Goal: Task Accomplishment & Management: Manage account settings

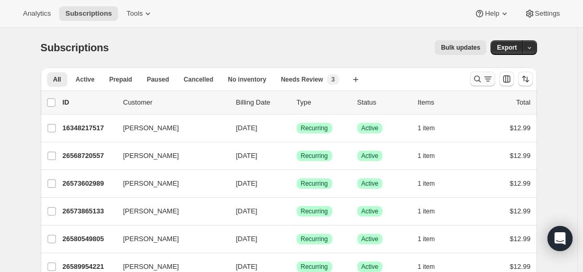
click at [347, 77] on icon "Search and filter results" at bounding box center [478, 79] width 10 height 10
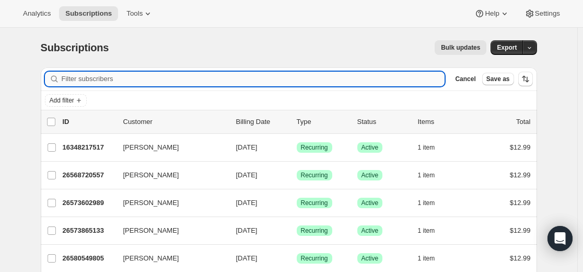
click at [315, 72] on input "Filter subscribers" at bounding box center [254, 79] width 384 height 15
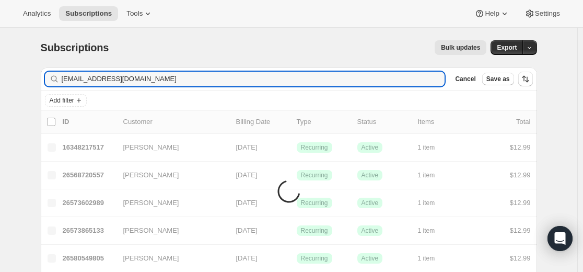
type input "[EMAIL_ADDRESS][DOMAIN_NAME]"
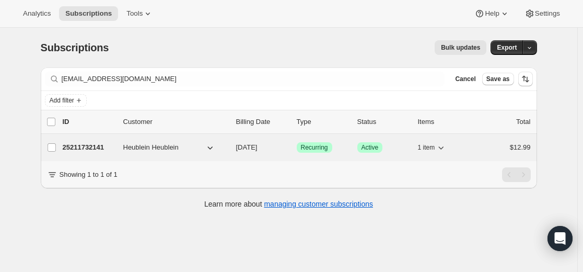
click at [95, 149] on p "25211732141" at bounding box center [89, 147] width 52 height 10
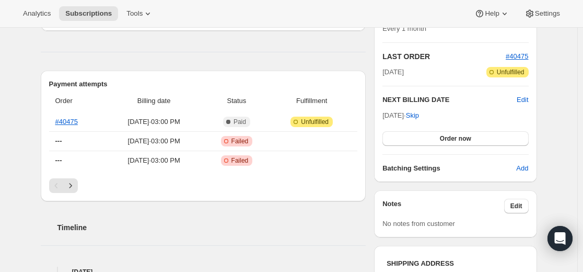
scroll to position [209, 0]
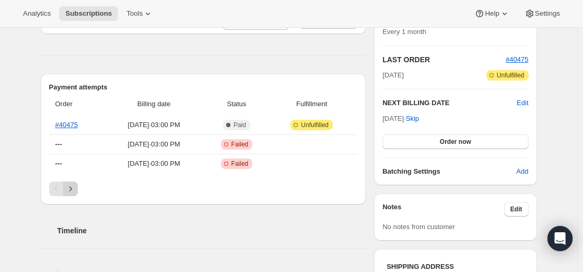
click at [74, 188] on icon "Next" at bounding box center [70, 188] width 10 height 10
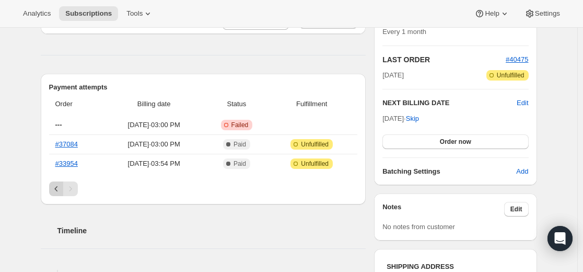
click at [56, 190] on icon "Previous" at bounding box center [56, 188] width 10 height 10
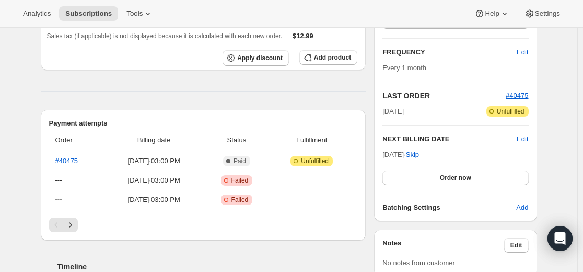
scroll to position [157, 0]
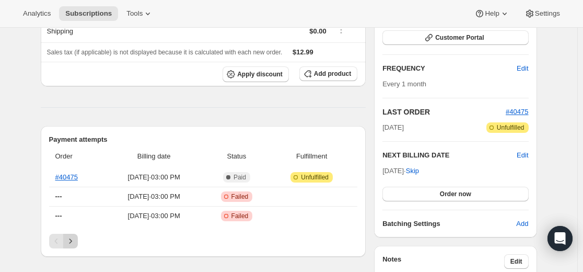
click at [75, 240] on icon "Next" at bounding box center [70, 241] width 10 height 10
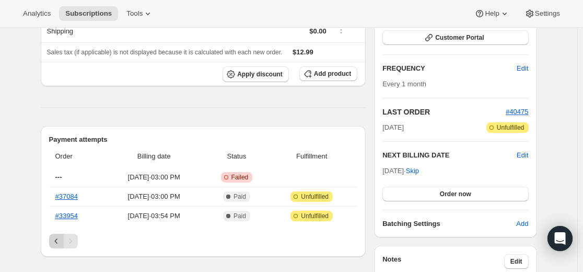
click at [52, 240] on button "Previous" at bounding box center [56, 241] width 15 height 15
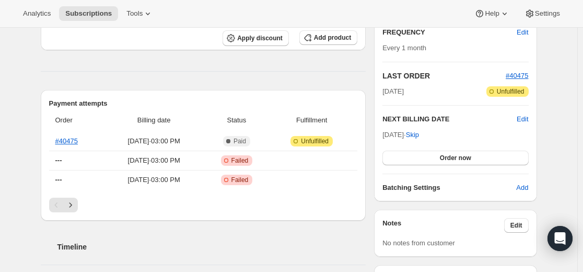
scroll to position [209, 0]
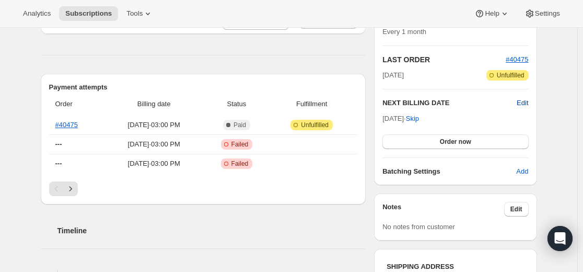
click at [347, 102] on span "Edit" at bounding box center [522, 103] width 11 height 10
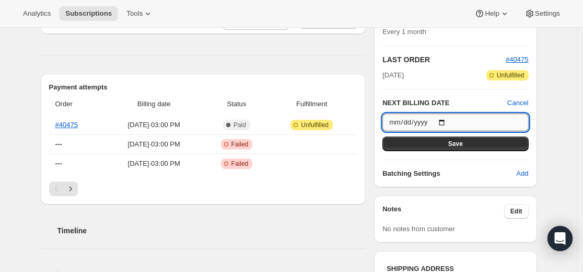
click at [347, 120] on input "[DATE]" at bounding box center [456, 122] width 146 height 18
click at [347, 122] on input "[DATE]" at bounding box center [456, 122] width 146 height 18
type input "[DATE]"
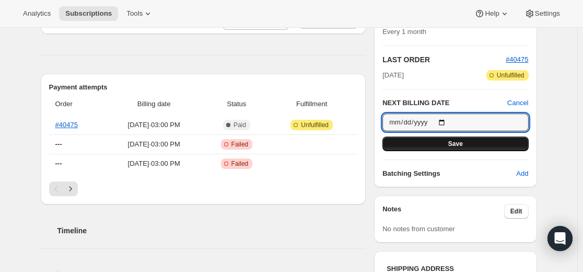
click at [347, 145] on span "Save" at bounding box center [455, 144] width 15 height 8
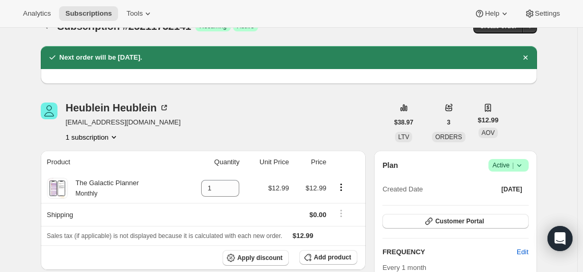
scroll to position [0, 0]
